Goal: Transaction & Acquisition: Book appointment/travel/reservation

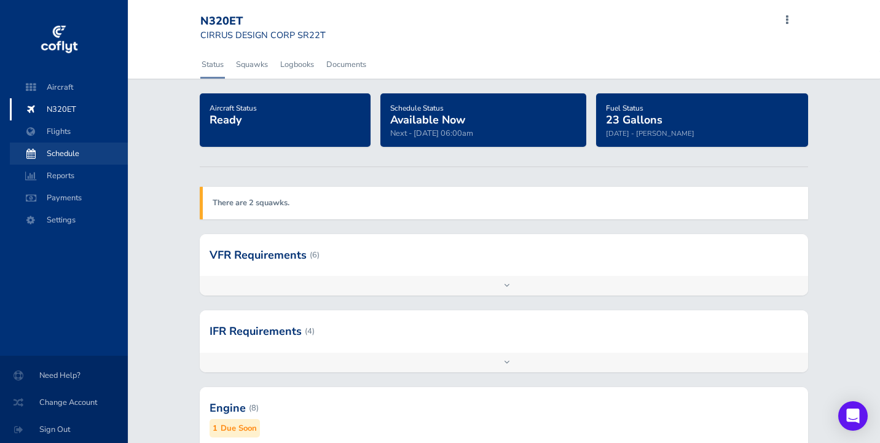
click at [68, 154] on span "Schedule" at bounding box center [68, 154] width 93 height 22
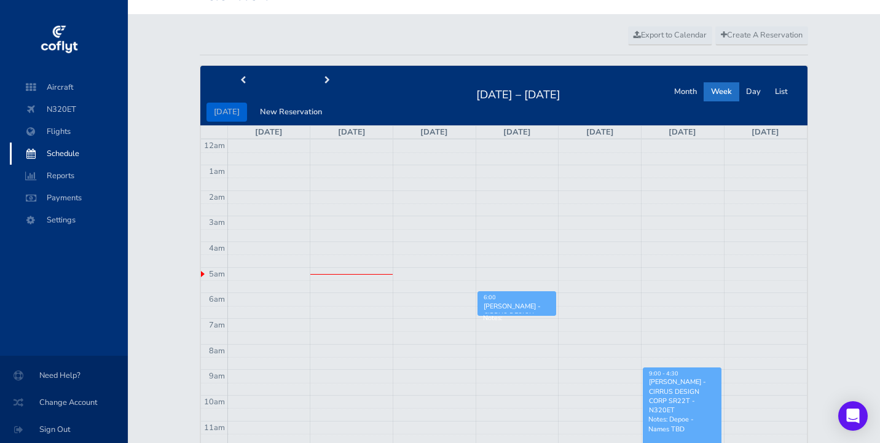
scroll to position [19, 0]
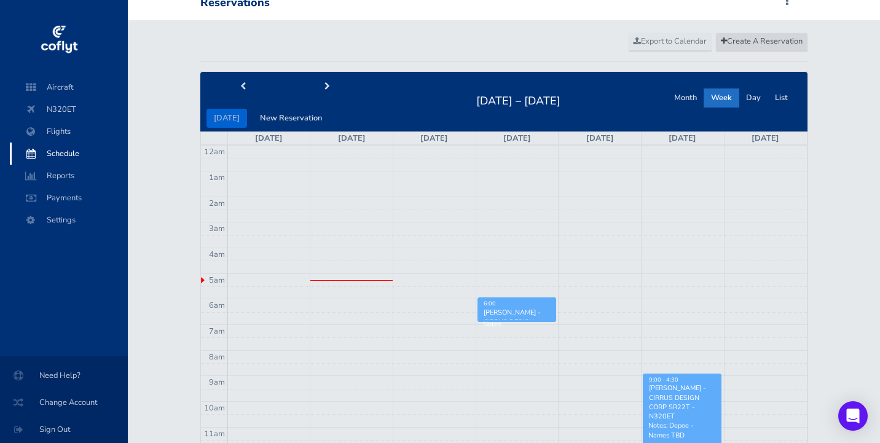
click at [775, 39] on span "Create A Reservation" at bounding box center [762, 41] width 82 height 11
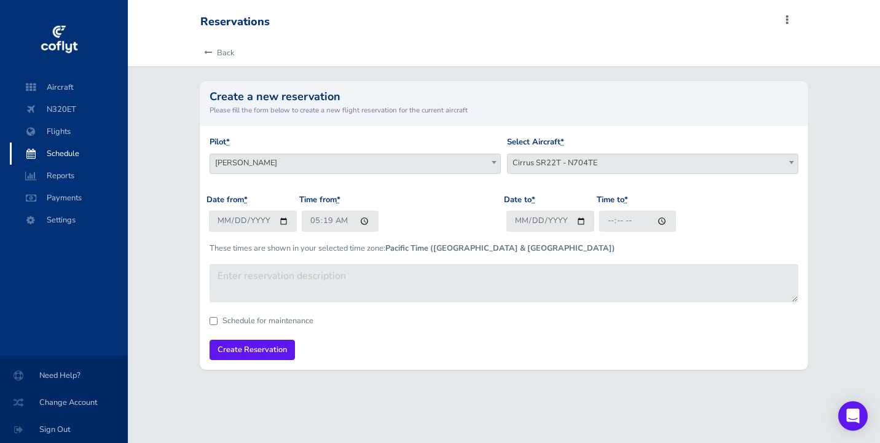
click at [584, 160] on span "Cirrus SR22T - N704TE" at bounding box center [653, 162] width 290 height 17
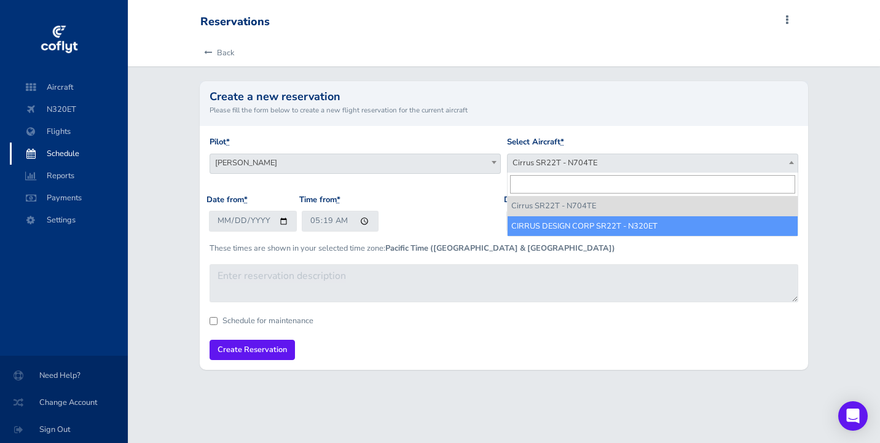
select select "3966"
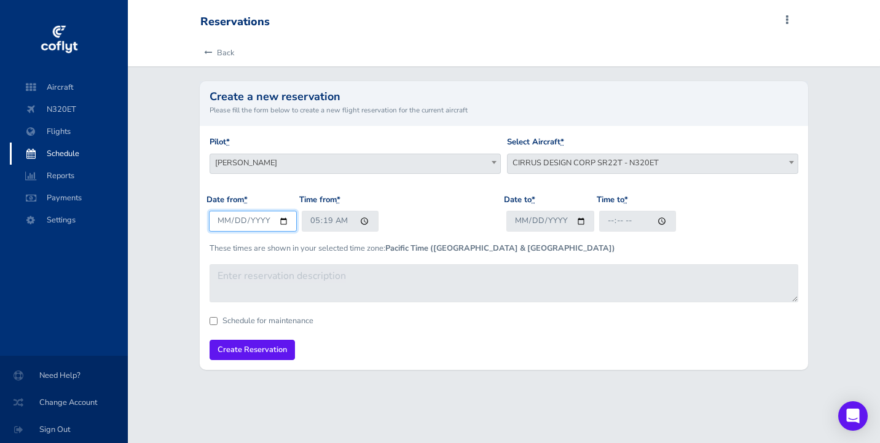
click at [230, 218] on input "[DATE]" at bounding box center [253, 221] width 88 height 20
type input "[DATE]"
click at [363, 214] on input "05:19" at bounding box center [340, 221] width 77 height 20
type input "17:00"
click at [541, 224] on input "Date to *" at bounding box center [550, 221] width 88 height 20
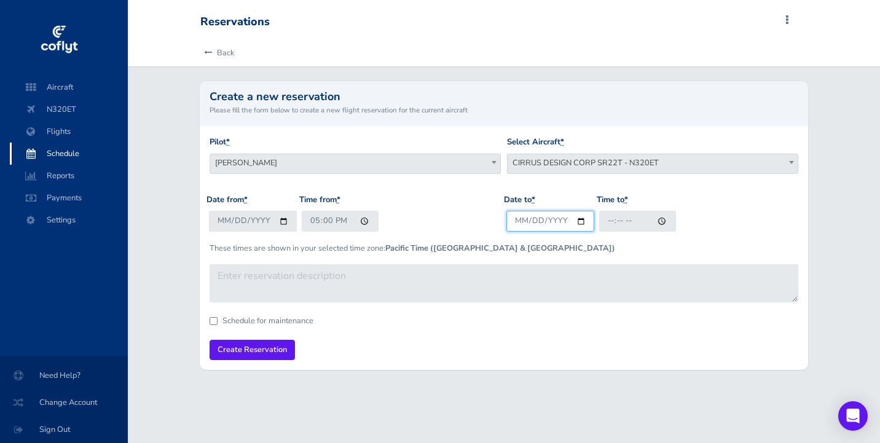
type input "[DATE]"
click at [628, 221] on input "Time to *" at bounding box center [637, 221] width 77 height 20
click at [612, 219] on input "Time to *" at bounding box center [637, 221] width 77 height 20
click at [624, 225] on input "Time to *" at bounding box center [637, 221] width 77 height 20
type input "19:30"
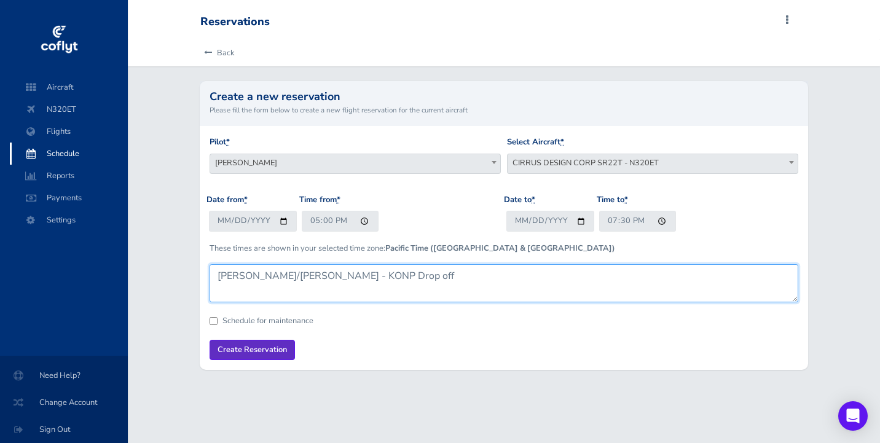
type textarea "[PERSON_NAME]/[PERSON_NAME] - KONP Drop off"
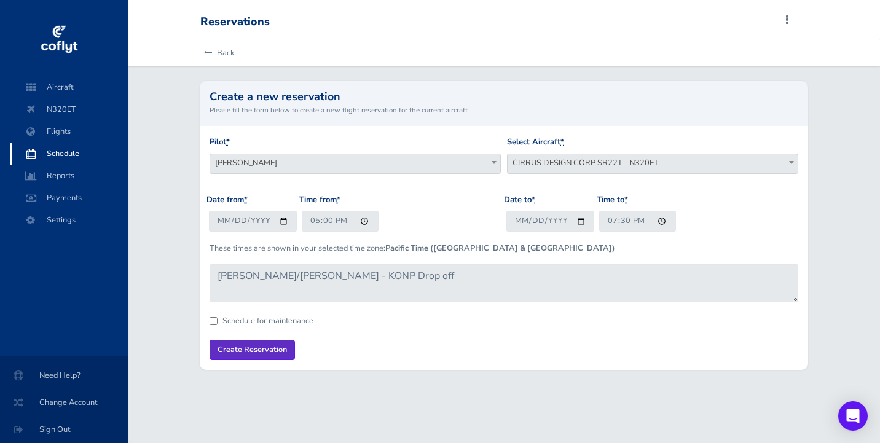
click at [239, 350] on input "Create Reservation" at bounding box center [252, 350] width 85 height 20
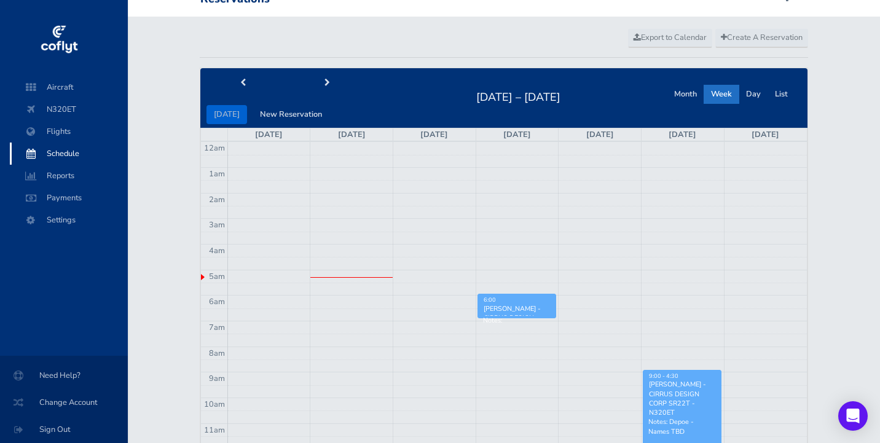
scroll to position [39, 0]
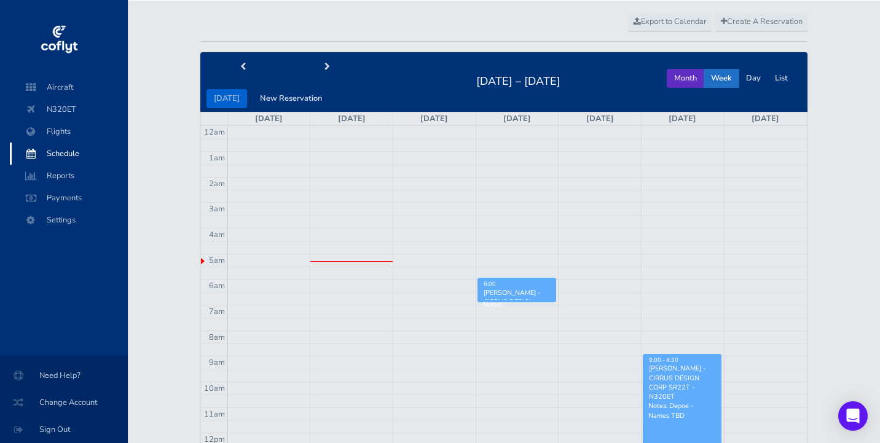
click at [683, 78] on button "Month" at bounding box center [685, 78] width 37 height 19
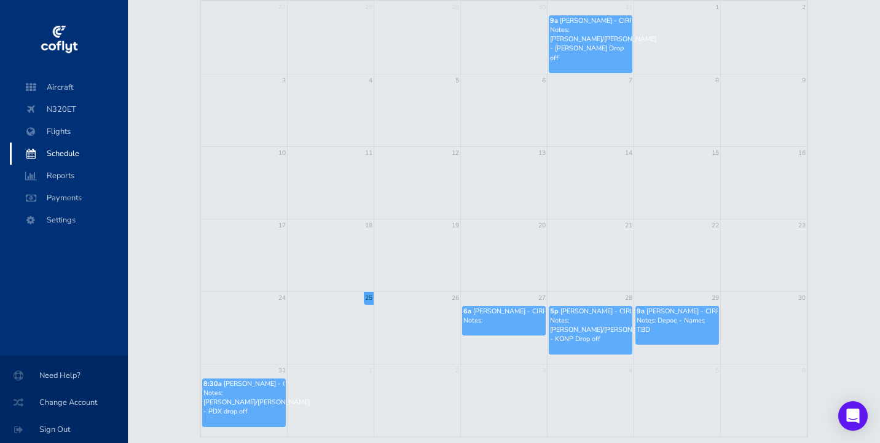
scroll to position [168, 0]
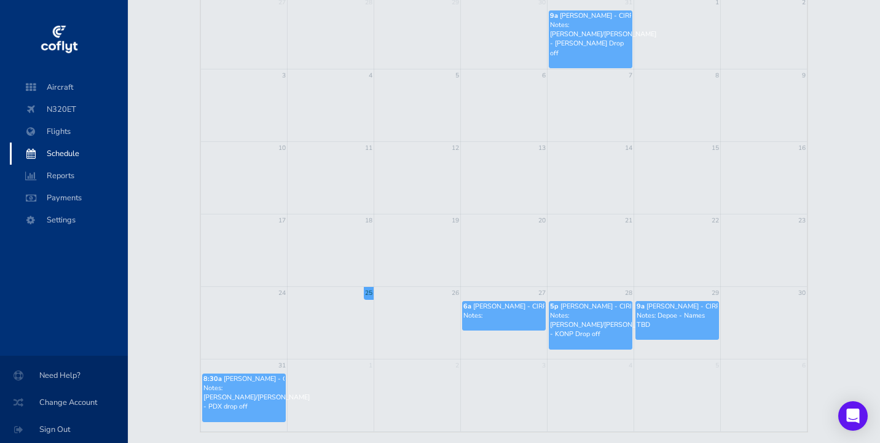
click at [510, 309] on span "[PERSON_NAME] - CIRRUS DESIGN CORP SR22T - N320ET" at bounding box center [565, 306] width 185 height 9
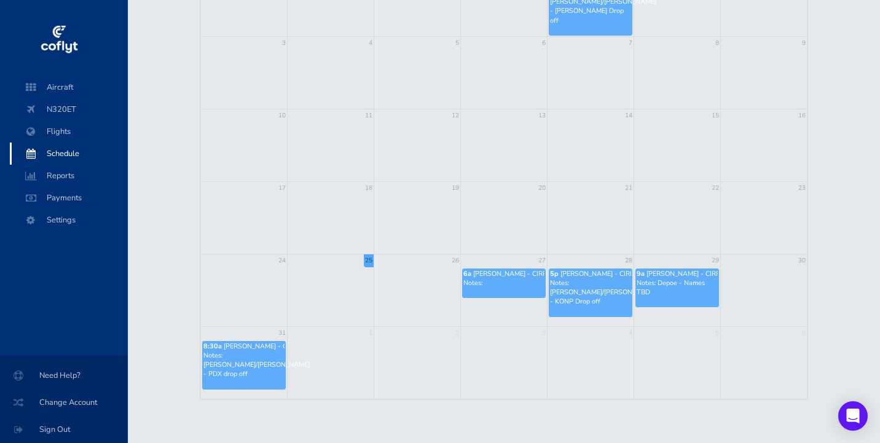
scroll to position [200, 0]
